Goal: Ask a question

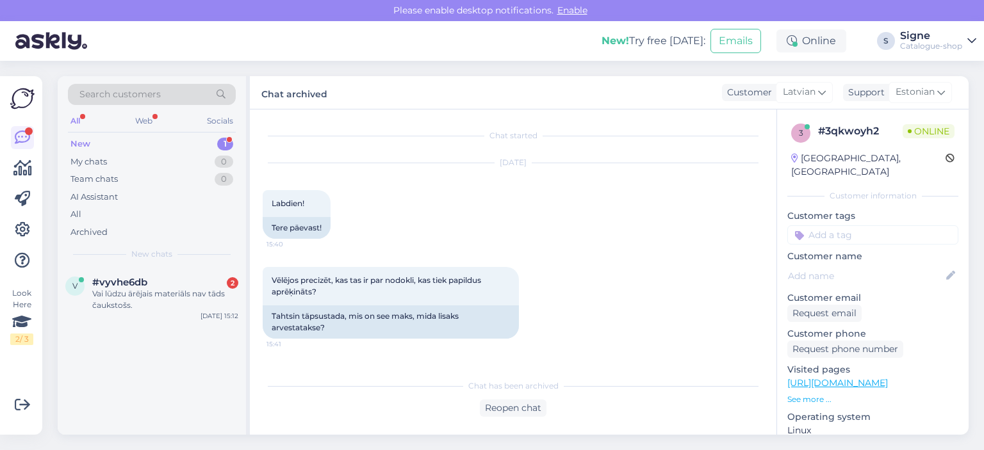
scroll to position [5663, 0]
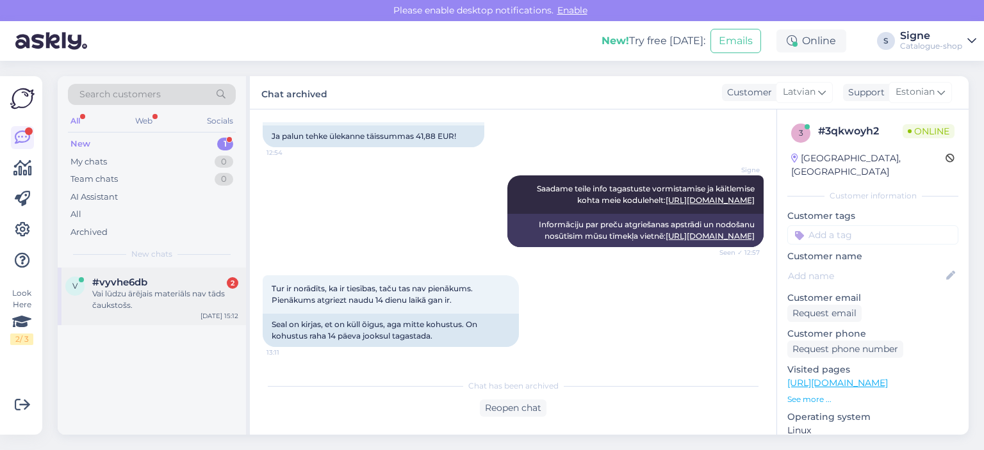
click at [178, 294] on div "Vai lūdzu ārējais materiāls nav tāds čaukstošs." at bounding box center [165, 299] width 146 height 23
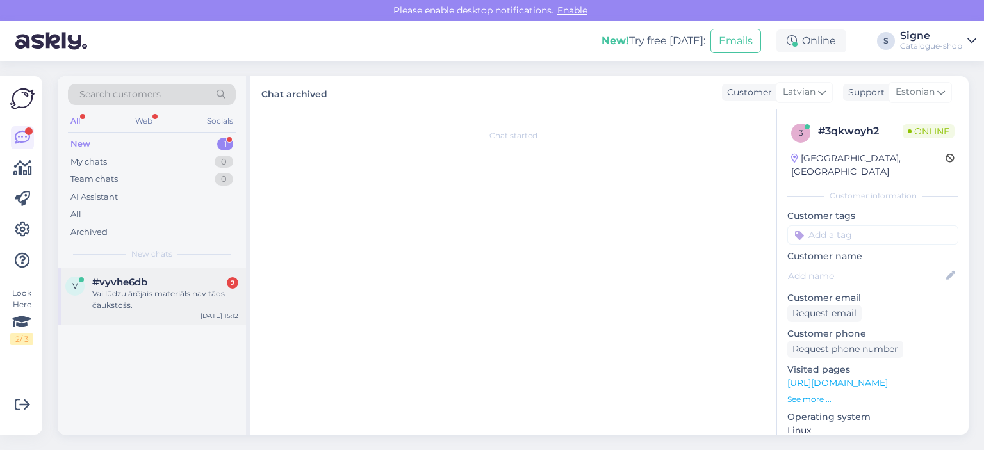
scroll to position [0, 0]
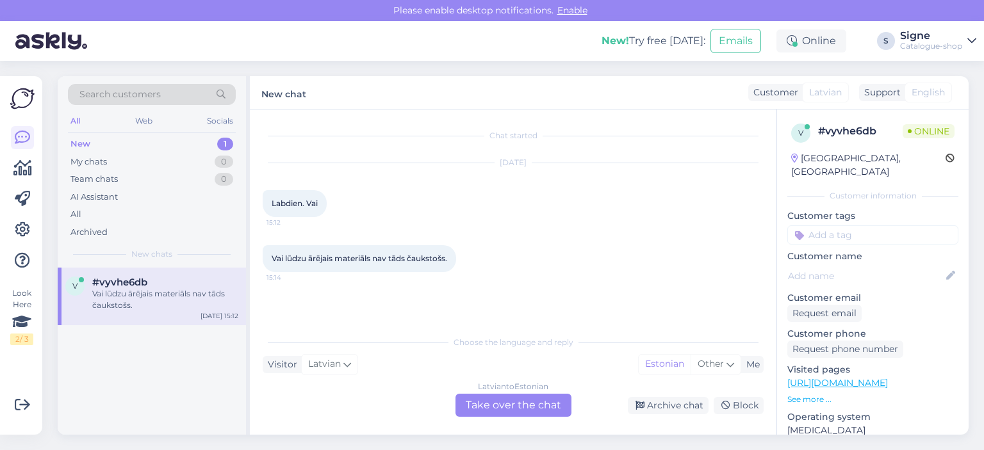
drag, startPoint x: 510, startPoint y: 402, endPoint x: 516, endPoint y: 395, distance: 9.1
click at [512, 400] on div "[DEMOGRAPHIC_DATA] to Estonian Take over the chat" at bounding box center [513, 405] width 116 height 23
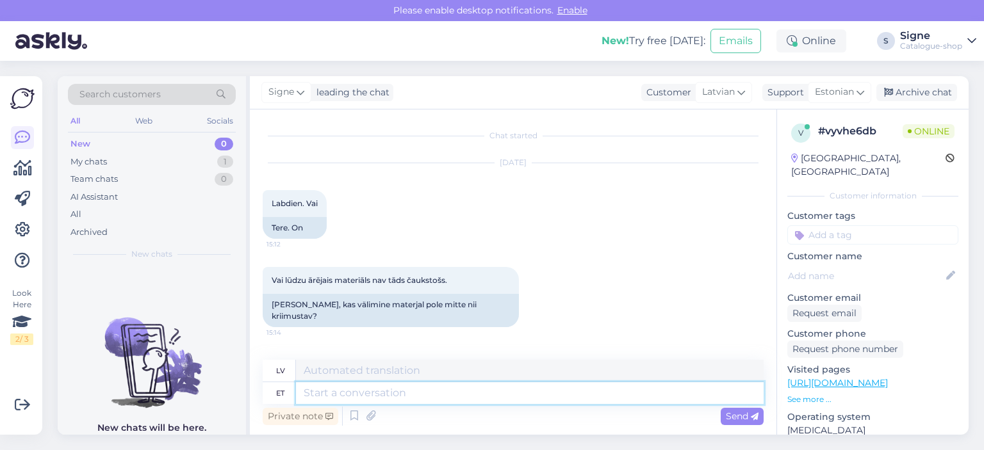
click at [361, 389] on textarea at bounding box center [530, 393] width 468 height 22
type textarea "Tere"
type textarea "Sveiki"
type textarea "Tere,"
type textarea "Sveiki,"
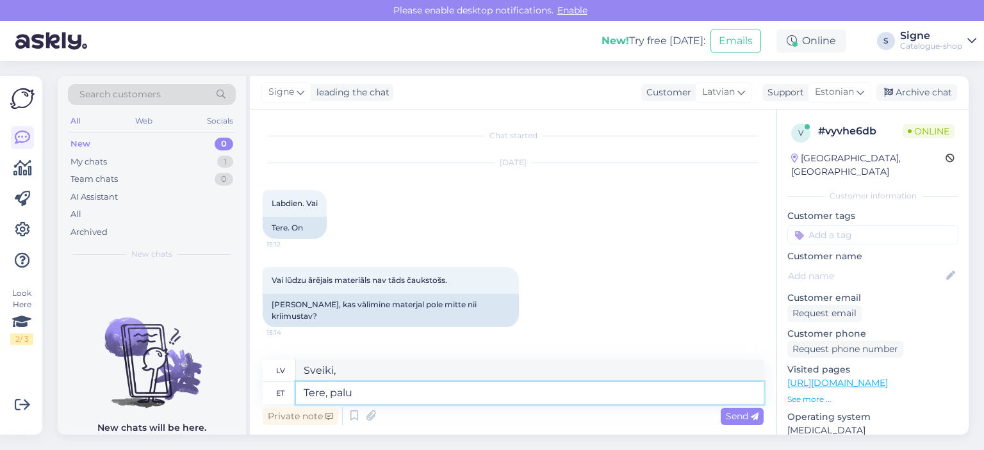
type textarea "Tere, palun"
type textarea "Sveiki, lūdzu."
type textarea "Tere, paluntäpsemat"
type textarea "Sveiki, lūdzu, sniedziet konkrētāku atbildi."
type textarea "Tere, paluntäpsemat infot"
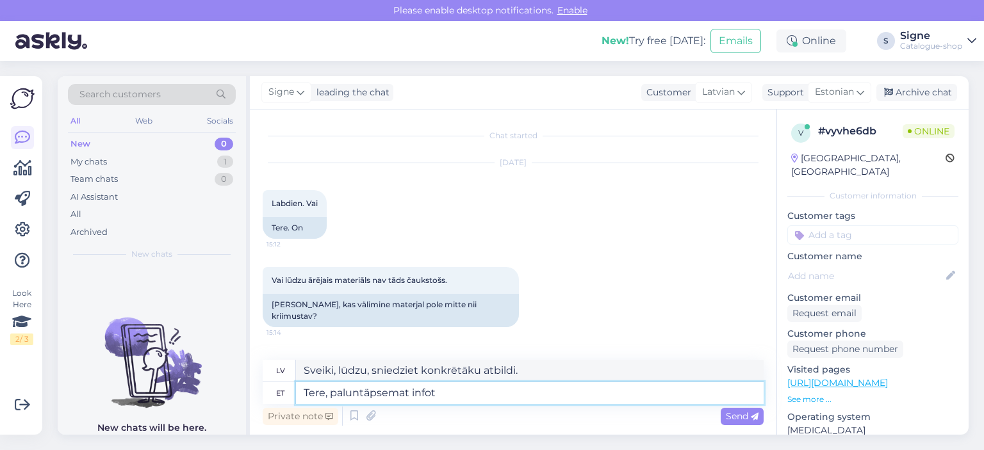
type textarea "Sveiki, lūdzu, sniedziet vairāk informācijas."
type textarea "Tere, paluntäpsemat infot toote k"
type textarea "Sveiki, lūdzu, sniedziet sīkāku informāciju par produktu."
type textarea "Tere, paluntäpsemat infot toote kohta."
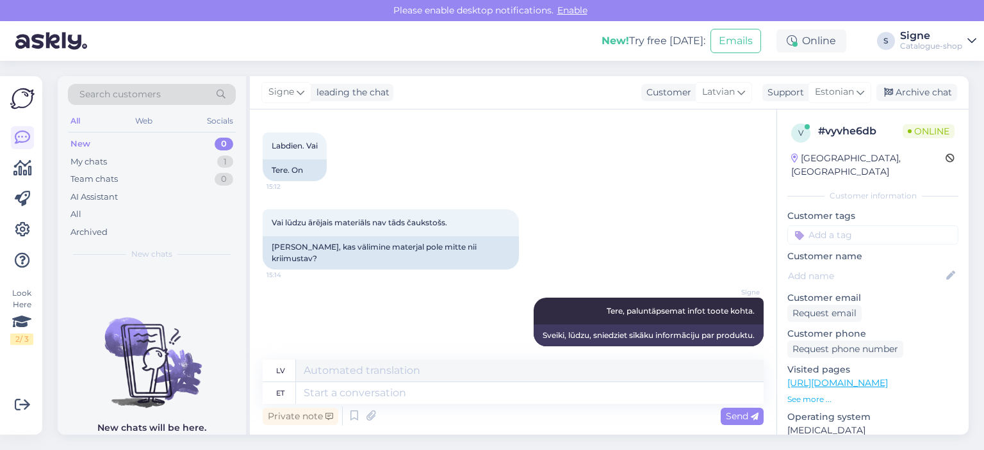
click at [858, 377] on link "[URL][DOMAIN_NAME]" at bounding box center [837, 383] width 101 height 12
click at [940, 97] on div "Archive chat" at bounding box center [916, 92] width 81 height 17
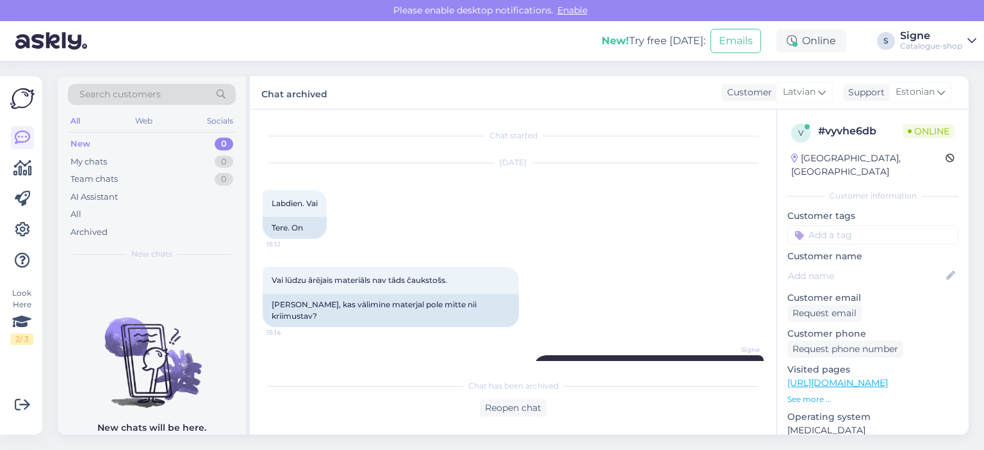
scroll to position [45, 0]
